Goal: Information Seeking & Learning: Learn about a topic

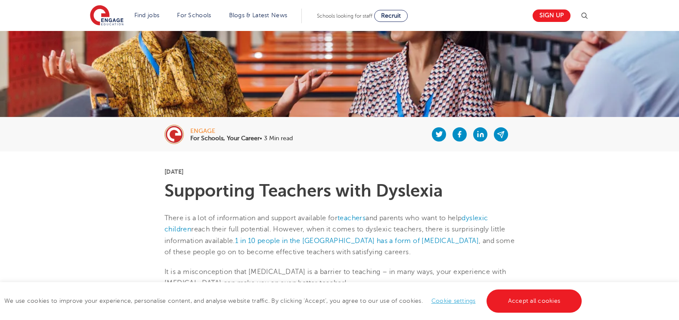
scroll to position [43, 0]
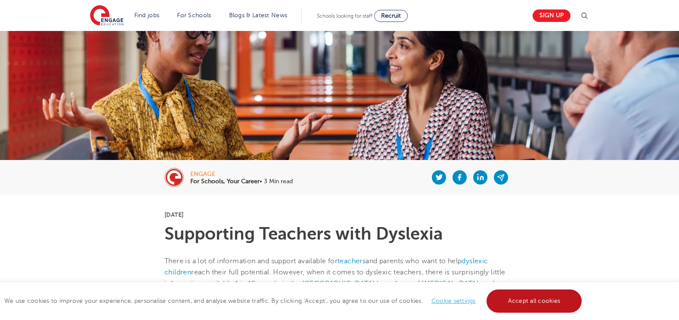
drag, startPoint x: 541, startPoint y: 301, endPoint x: 500, endPoint y: 283, distance: 45.3
click at [542, 301] on link "Accept all cookies" at bounding box center [534, 301] width 96 height 23
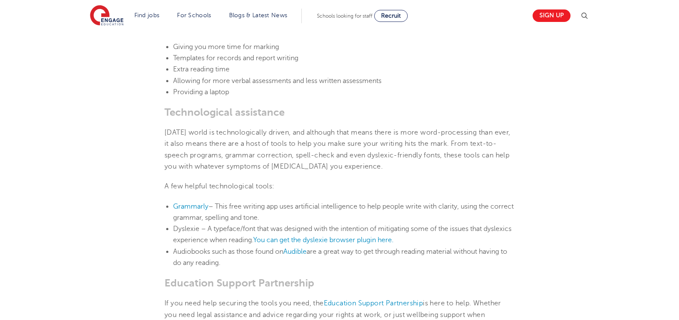
scroll to position [1087, 0]
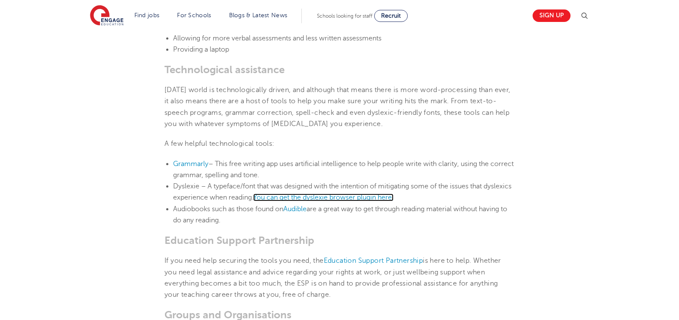
click at [353, 199] on span "You can get the dyslexie browser plugin here." at bounding box center [323, 198] width 140 height 8
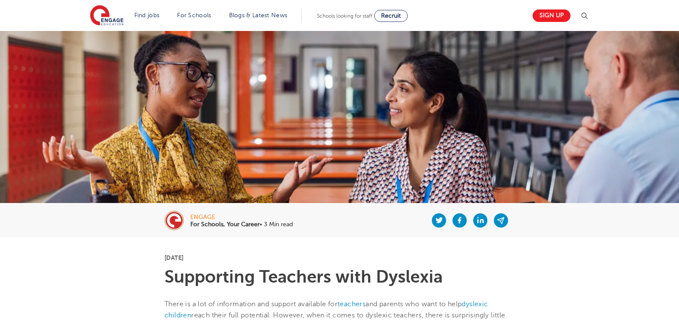
scroll to position [1087, 0]
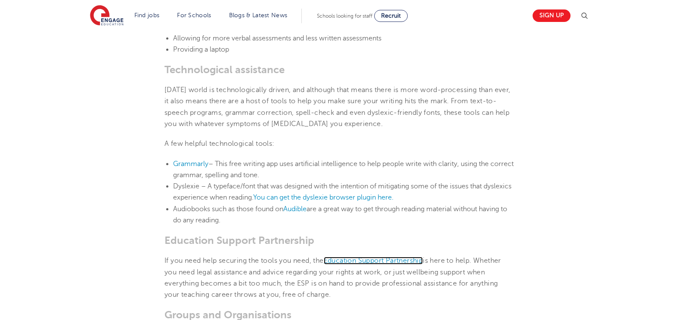
click at [370, 257] on span "Education Support Partnership" at bounding box center [373, 261] width 99 height 8
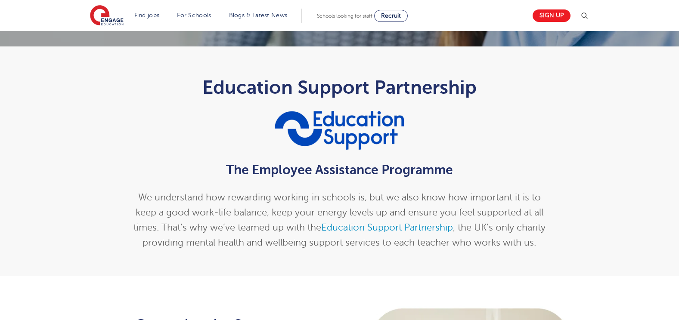
scroll to position [221, 0]
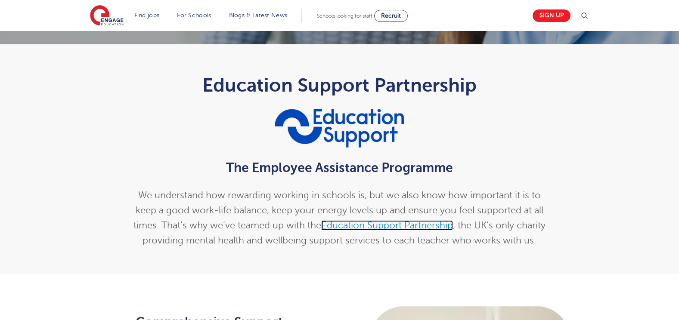
click at [372, 226] on link "Education Support Partnership" at bounding box center [387, 225] width 132 height 10
